Goal: Complete application form

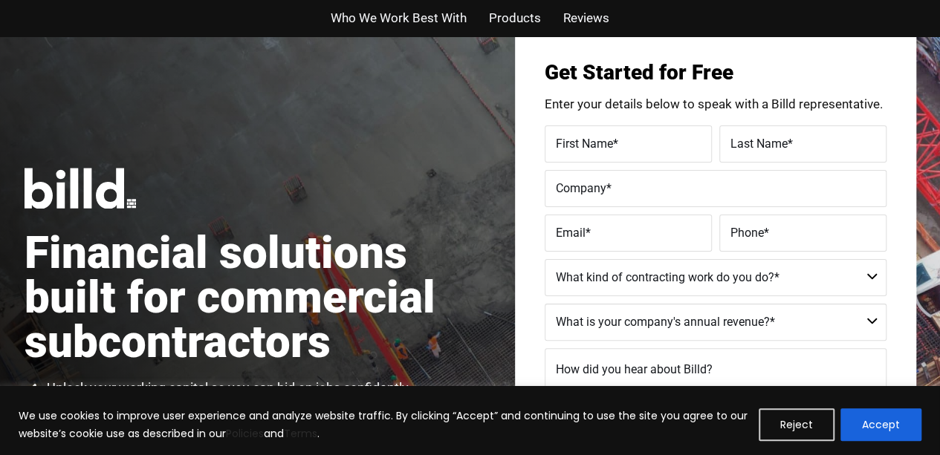
scroll to position [48, 0]
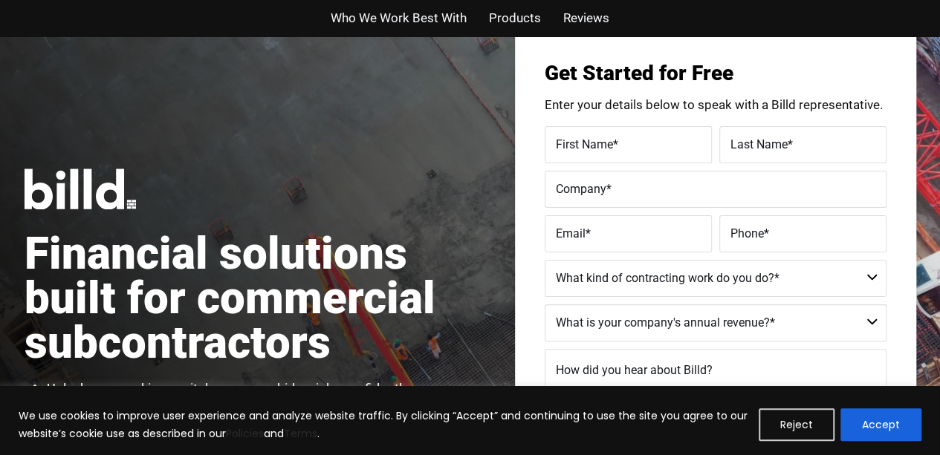
click at [703, 149] on input "First Name *" at bounding box center [627, 144] width 167 height 37
type input "j"
type input "jowaine"
click at [744, 156] on input "Last Name *" at bounding box center [802, 144] width 167 height 37
type input "[PERSON_NAME]"
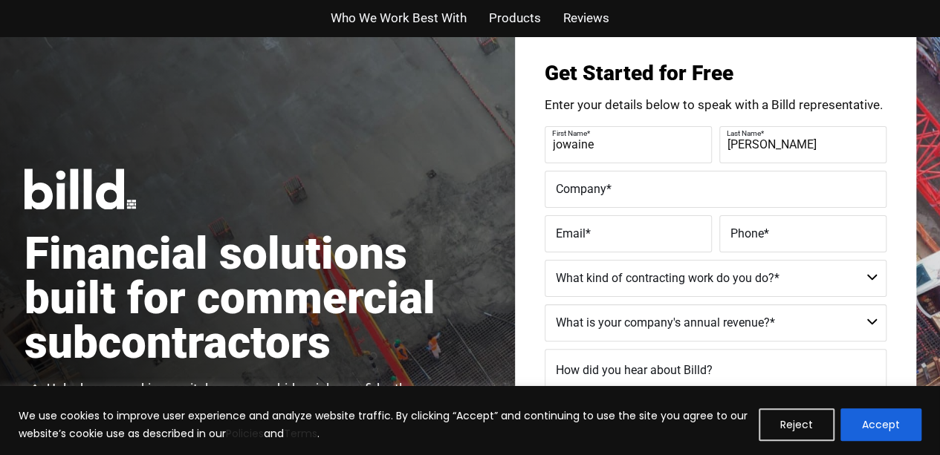
click at [745, 183] on label "Company *" at bounding box center [715, 189] width 319 height 22
click at [745, 183] on input "Company *" at bounding box center [715, 189] width 342 height 37
type input "[EMAIL_ADDRESS][DOMAIN_NAME]"
click at [694, 238] on label "Email *" at bounding box center [628, 234] width 145 height 22
click at [694, 238] on input "Email *" at bounding box center [627, 233] width 167 height 37
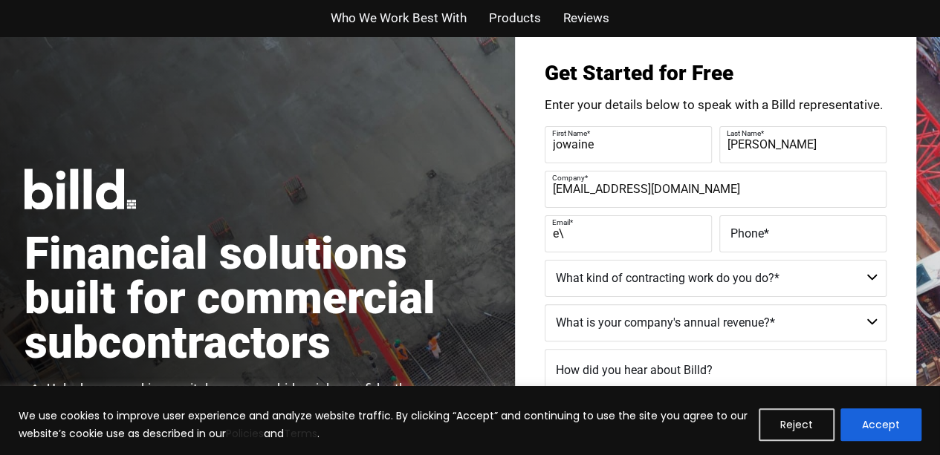
type input "e"
type input "[EMAIL_ADDRESS][DOMAIN_NAME]"
click at [738, 243] on label "Phone *" at bounding box center [802, 234] width 145 height 22
click at [738, 243] on input "Phone *" at bounding box center [802, 233] width 167 height 37
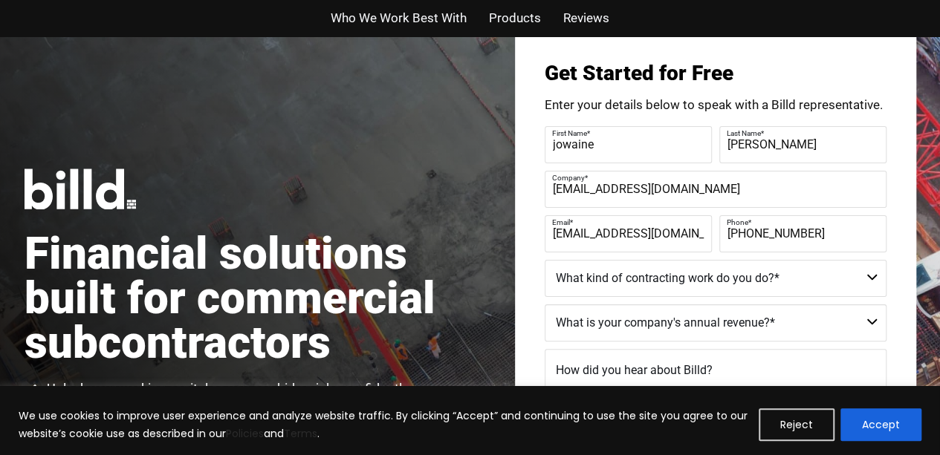
type input "[PHONE_NUMBER]"
click at [760, 273] on select "Commercial Commercial and Residential Residential Not a Contractor" at bounding box center [715, 278] width 342 height 37
